Goal: Transaction & Acquisition: Purchase product/service

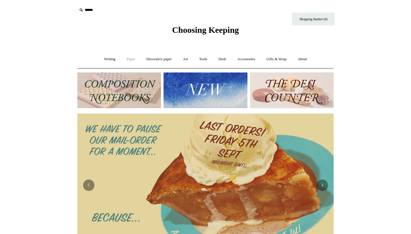
click at [129, 60] on link "Paper +" at bounding box center [130, 59] width 19 height 15
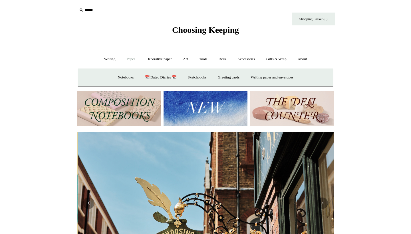
scroll to position [0, 256]
click at [125, 77] on link "Notebooks +" at bounding box center [125, 77] width 26 height 15
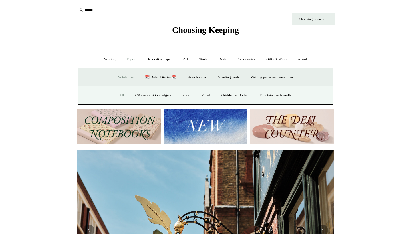
click at [119, 94] on link "All" at bounding box center [121, 95] width 15 height 15
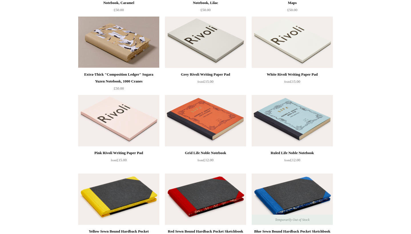
scroll to position [686, 0]
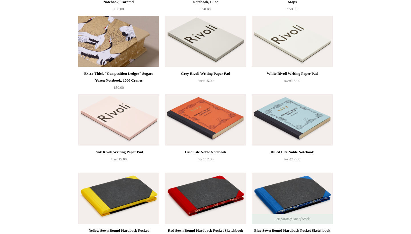
click at [114, 43] on img at bounding box center [118, 41] width 81 height 51
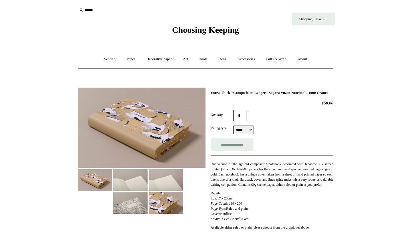
click at [158, 185] on img at bounding box center [166, 179] width 34 height 21
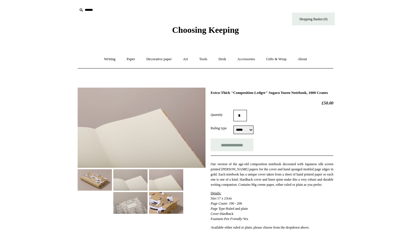
click at [164, 204] on img at bounding box center [166, 202] width 34 height 21
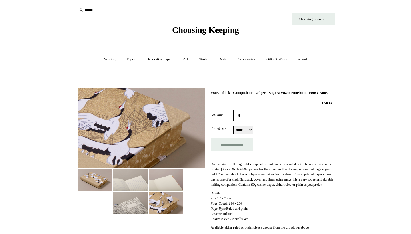
click at [138, 182] on img at bounding box center [130, 179] width 34 height 21
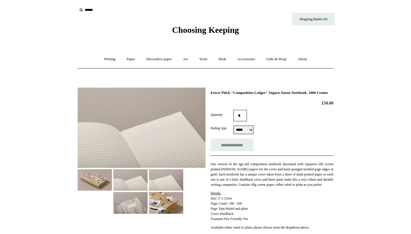
select select "*****"
click at [133, 171] on img at bounding box center [130, 179] width 34 height 21
click at [157, 179] on img at bounding box center [166, 179] width 34 height 21
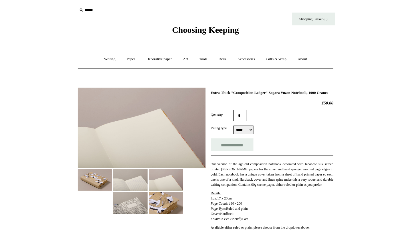
click at [158, 192] on img at bounding box center [166, 202] width 34 height 21
